Goal: Complete application form: Complete application form

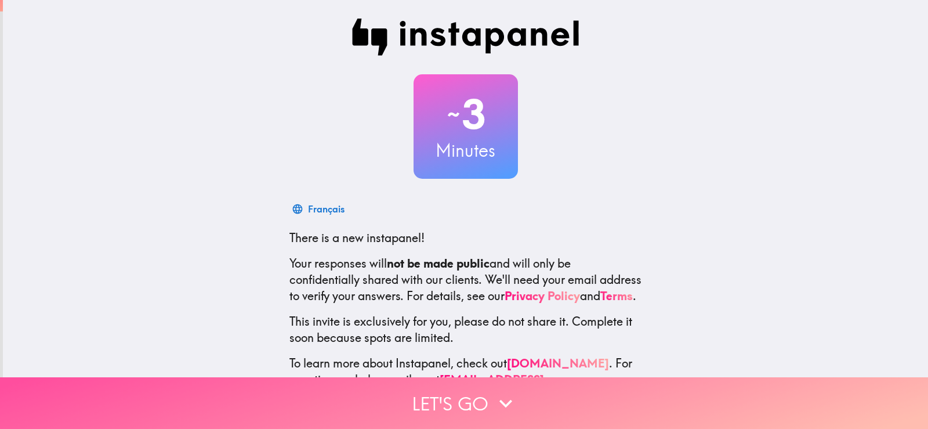
click at [445, 395] on button "Let's go" at bounding box center [464, 403] width 928 height 52
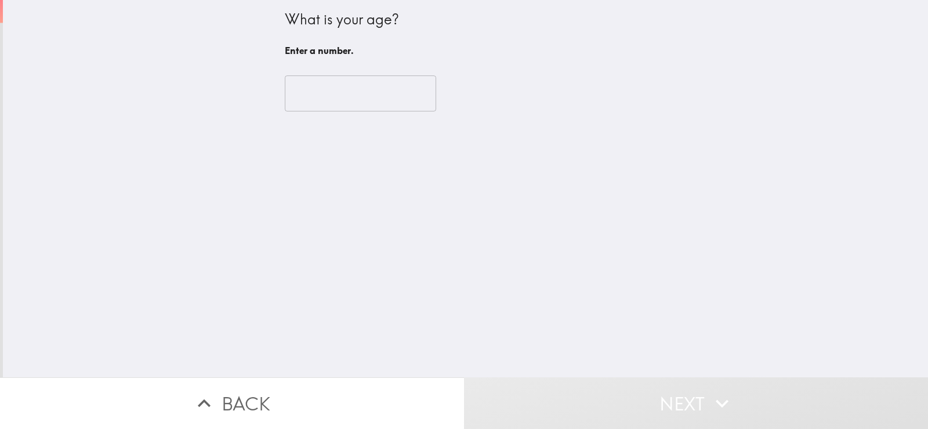
click at [317, 96] on input "number" at bounding box center [360, 93] width 151 height 36
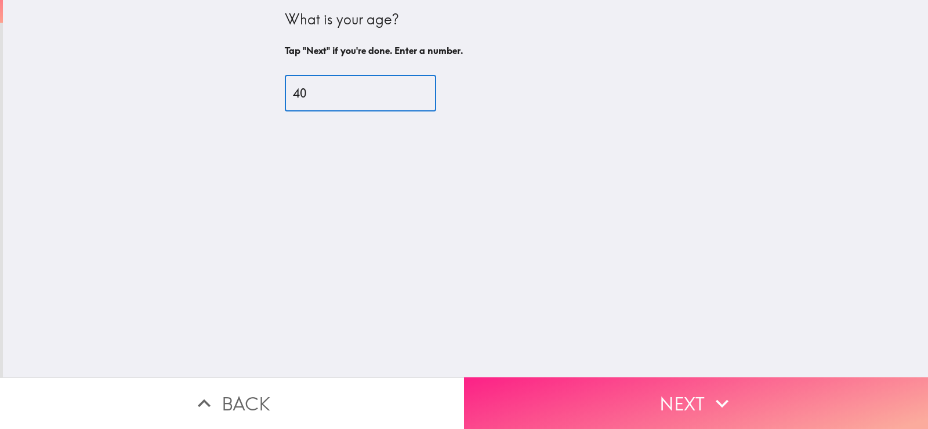
type input "40"
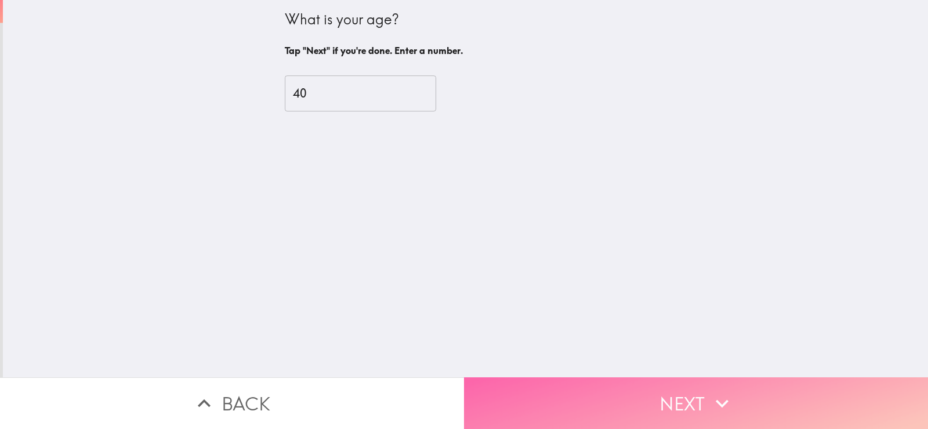
click at [654, 382] on button "Next" at bounding box center [696, 403] width 464 height 52
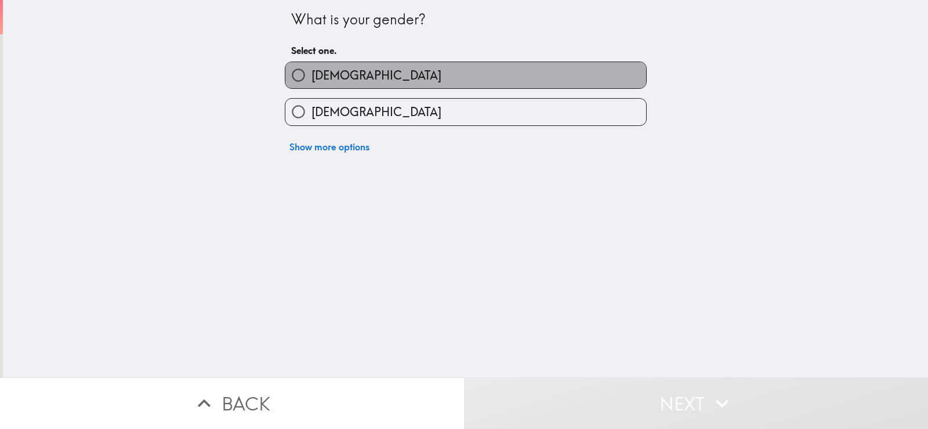
click at [376, 78] on label "[DEMOGRAPHIC_DATA]" at bounding box center [465, 75] width 361 height 26
click at [311, 78] on input "[DEMOGRAPHIC_DATA]" at bounding box center [298, 75] width 26 height 26
radio input "true"
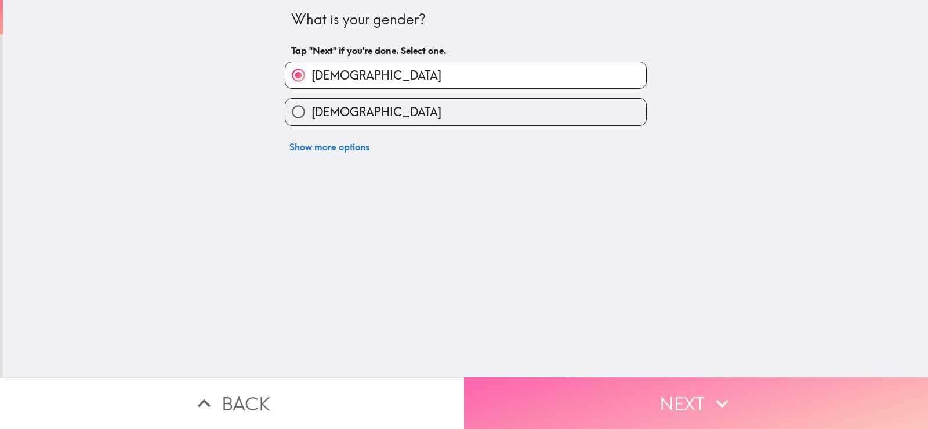
click at [630, 387] on button "Next" at bounding box center [696, 403] width 464 height 52
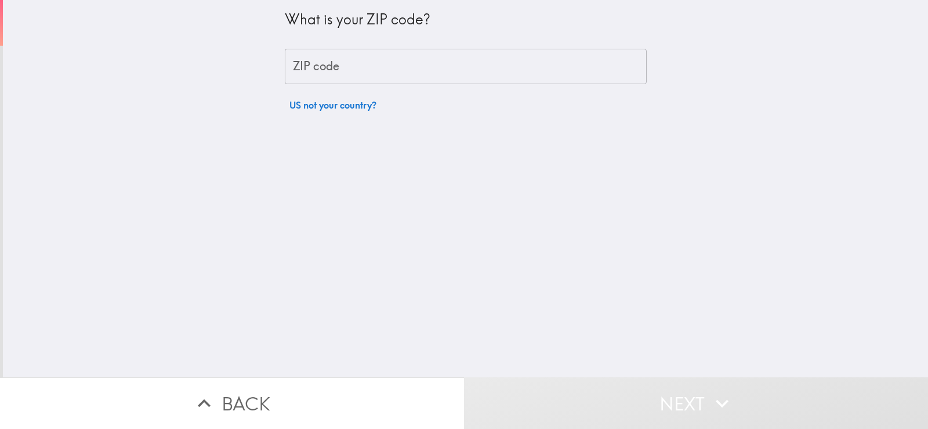
click at [320, 69] on input "ZIP code" at bounding box center [466, 67] width 362 height 36
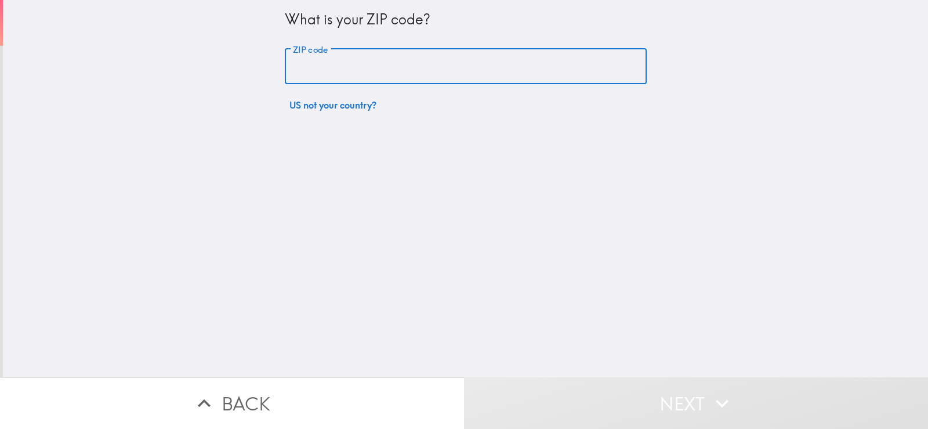
click at [292, 71] on input "ZIP code" at bounding box center [466, 67] width 362 height 36
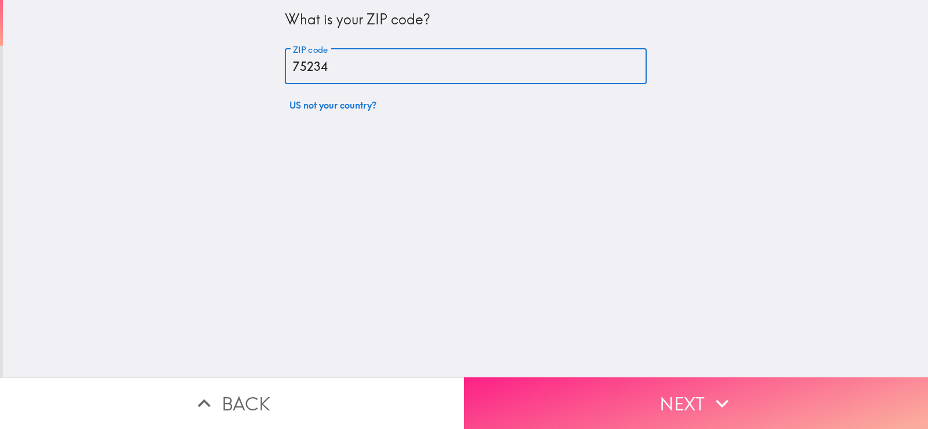
type input "75234"
click at [665, 403] on button "Next" at bounding box center [696, 403] width 464 height 52
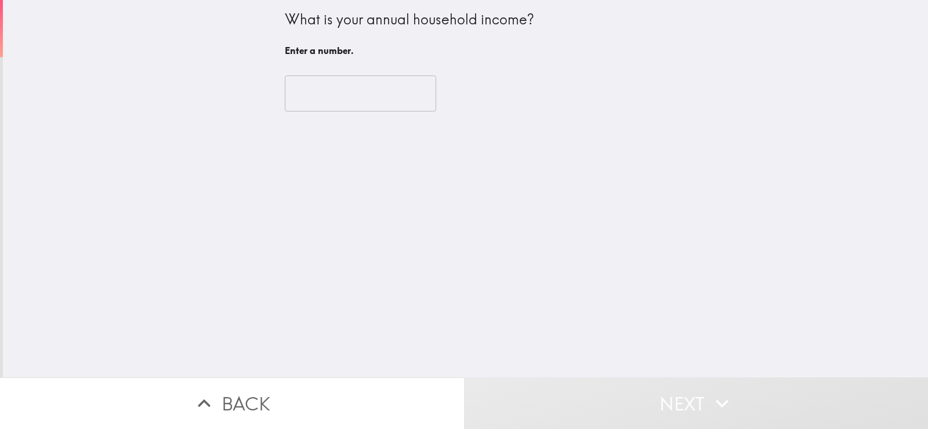
click at [357, 87] on input "number" at bounding box center [360, 93] width 151 height 36
click at [354, 24] on div "What is your annual household income?" at bounding box center [466, 20] width 362 height 20
click at [343, 18] on div "What is your annual household income?" at bounding box center [466, 20] width 362 height 20
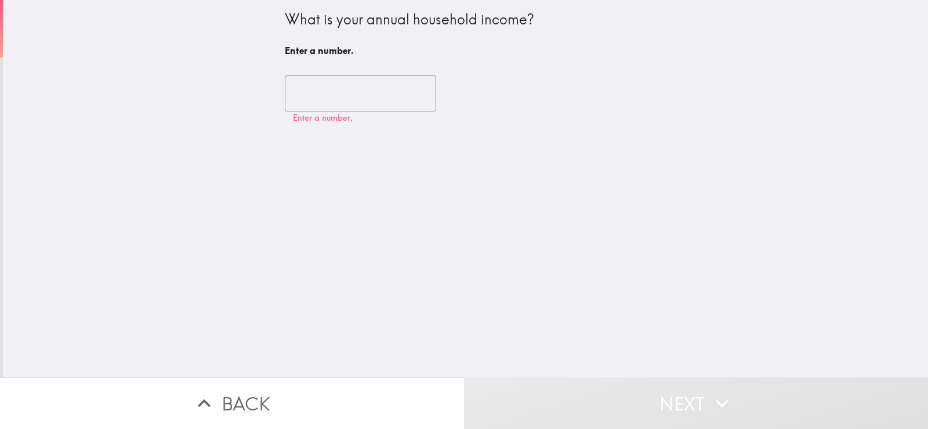
click at [343, 18] on div "What is your annual household income?" at bounding box center [466, 20] width 362 height 20
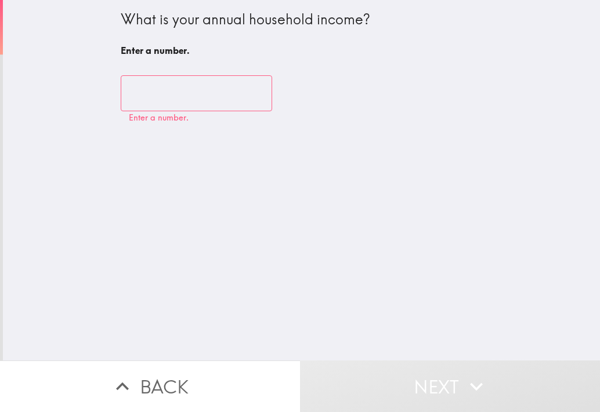
click at [143, 100] on input "number" at bounding box center [196, 93] width 151 height 36
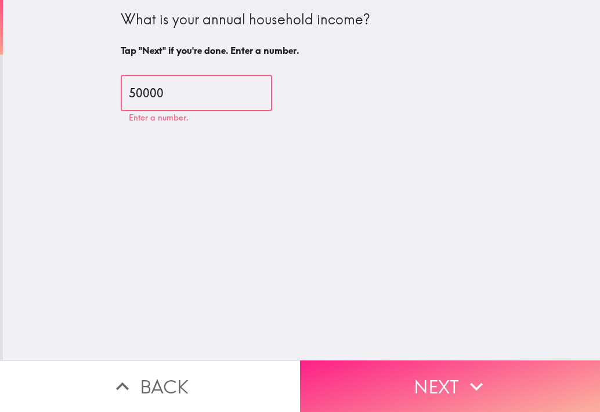
type input "50000"
click at [476, 374] on icon "button" at bounding box center [476, 387] width 26 height 26
